Goal: Task Accomplishment & Management: Use online tool/utility

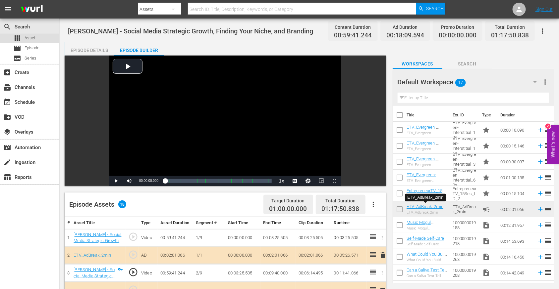
click at [34, 36] on span "Asset" at bounding box center [30, 38] width 11 height 7
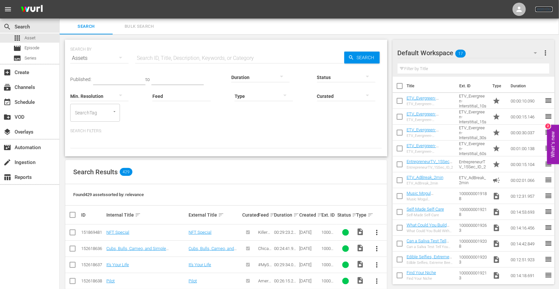
click at [544, 9] on link "Sign Out" at bounding box center [543, 9] width 17 height 5
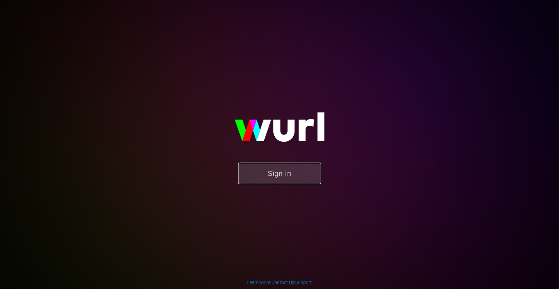
click at [274, 175] on button "Sign In" at bounding box center [279, 174] width 83 height 22
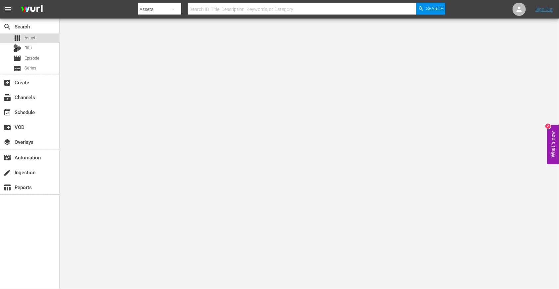
click at [33, 37] on span "Asset" at bounding box center [30, 38] width 11 height 7
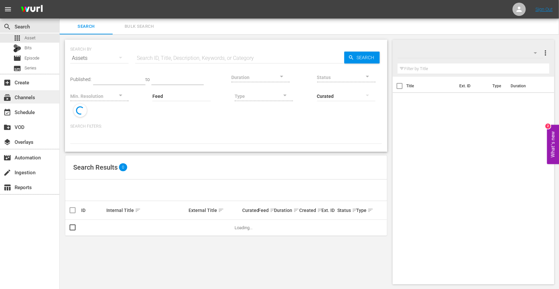
click at [35, 96] on div "subscriptions Channels" at bounding box center [18, 96] width 37 height 6
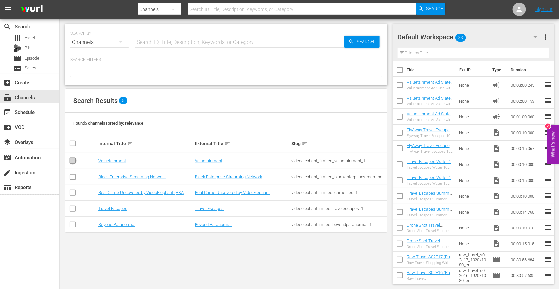
click at [73, 160] on input "checkbox" at bounding box center [73, 162] width 8 height 8
checkbox input "true"
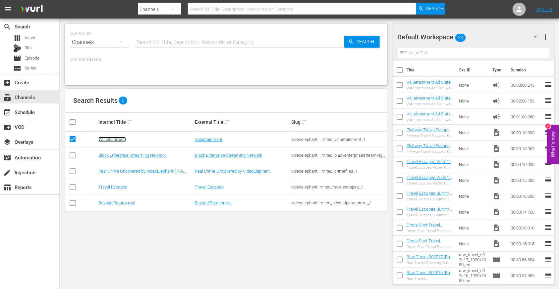
click at [112, 139] on link "Valuetainment" at bounding box center [111, 139] width 27 height 5
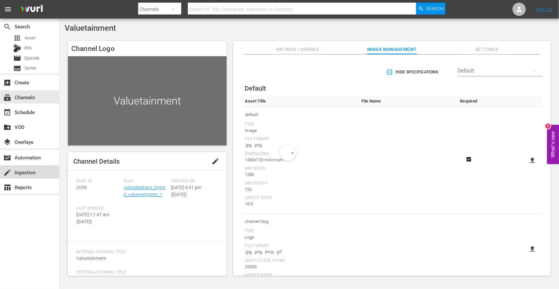
click at [29, 171] on div "create Ingestion" at bounding box center [18, 172] width 37 height 6
